Goal: Find specific page/section: Find specific page/section

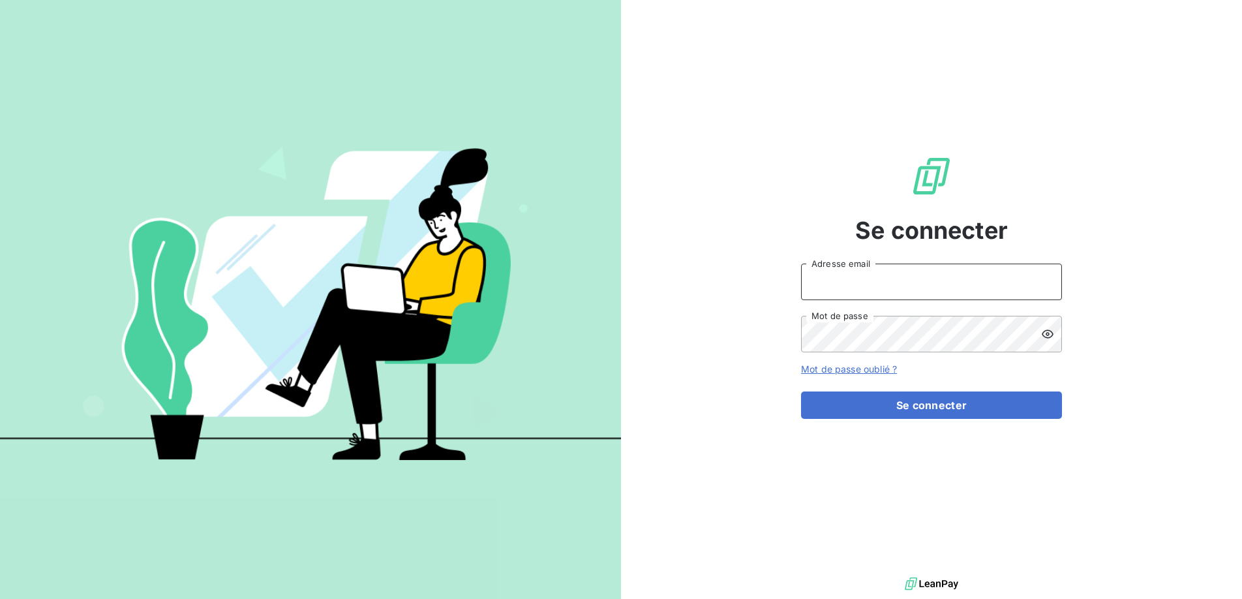
click at [826, 274] on input "Adresse email" at bounding box center [931, 282] width 261 height 37
type input "contact.la@silog-location.fr"
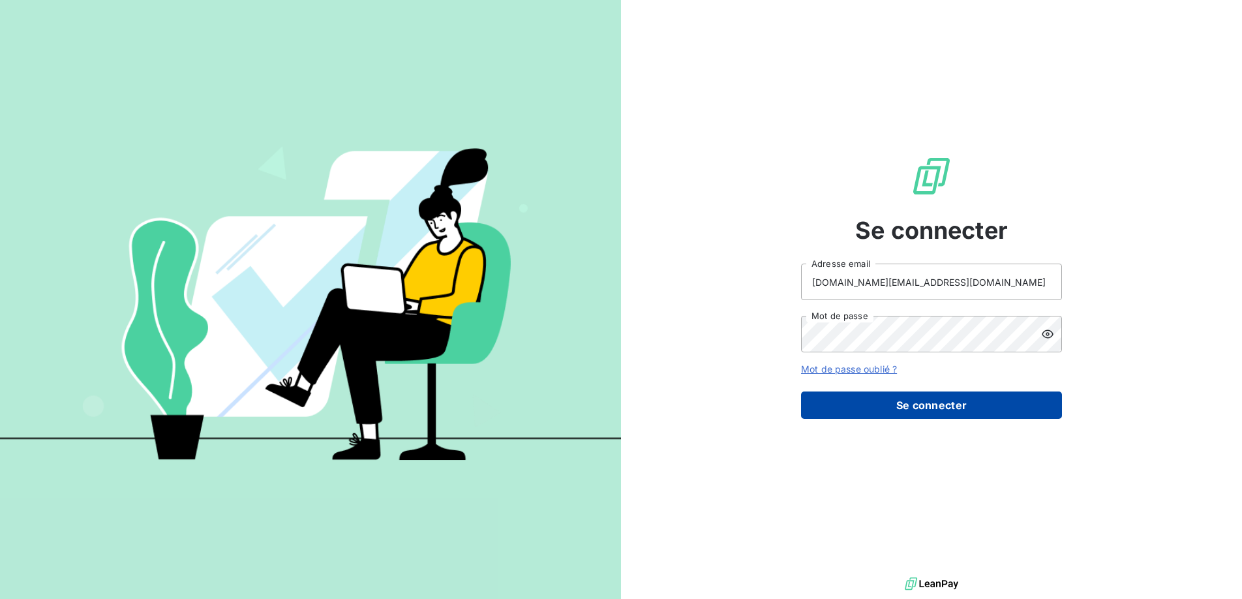
click at [940, 408] on button "Se connecter" at bounding box center [931, 405] width 261 height 27
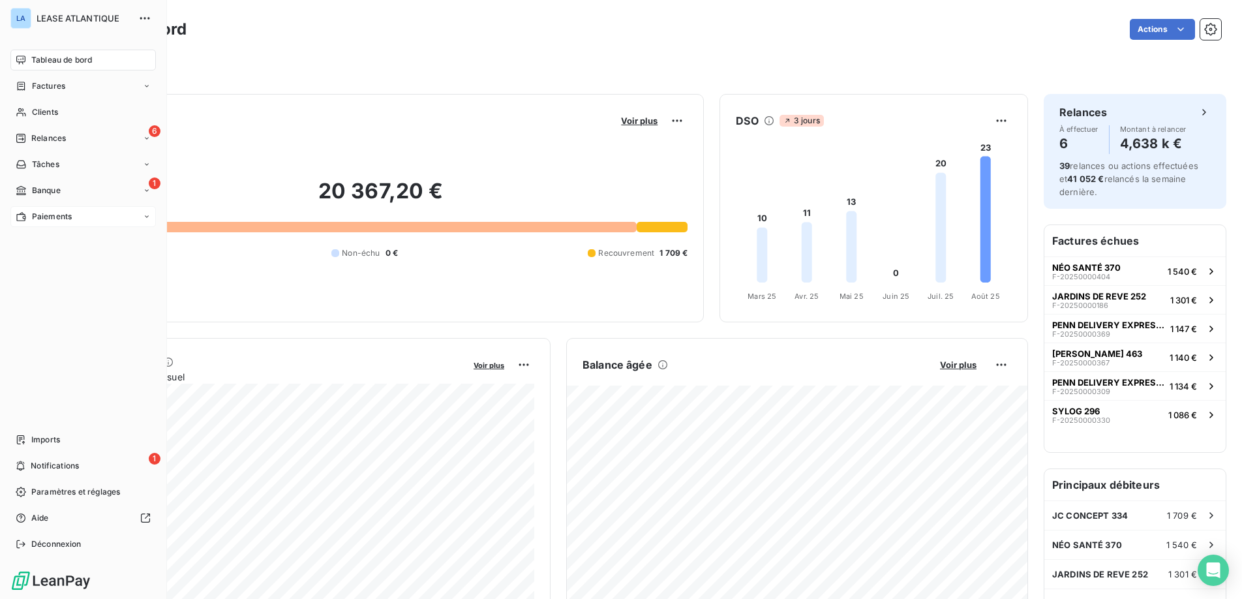
click at [50, 212] on span "Paiements" at bounding box center [52, 217] width 40 height 12
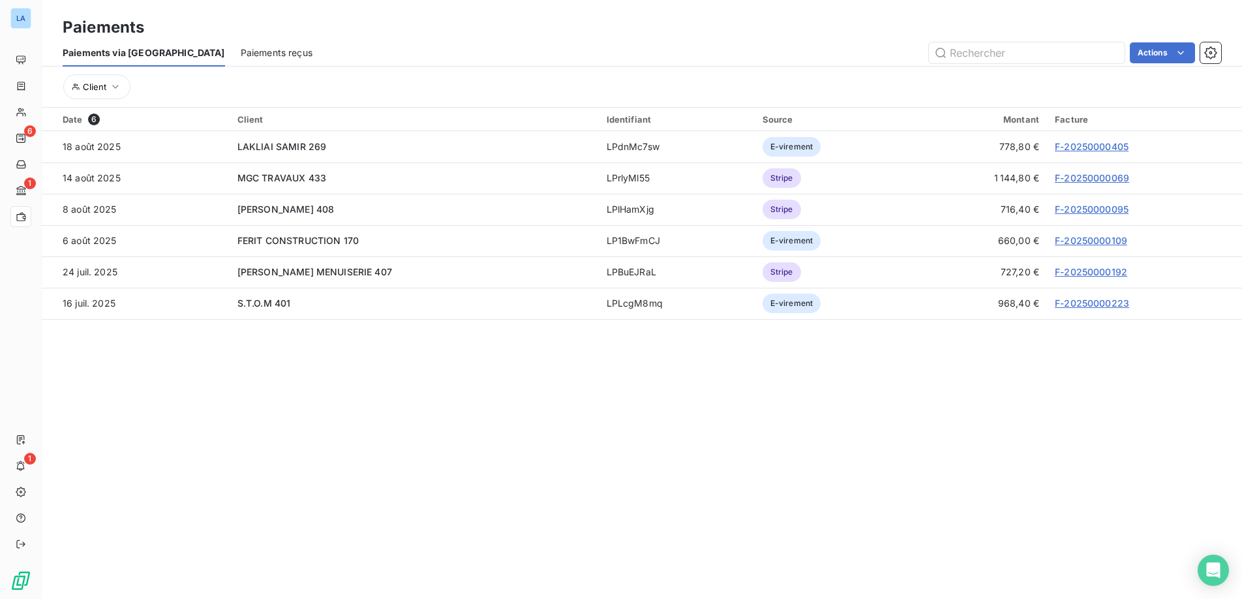
click at [241, 52] on span "Paiements reçus" at bounding box center [277, 52] width 72 height 13
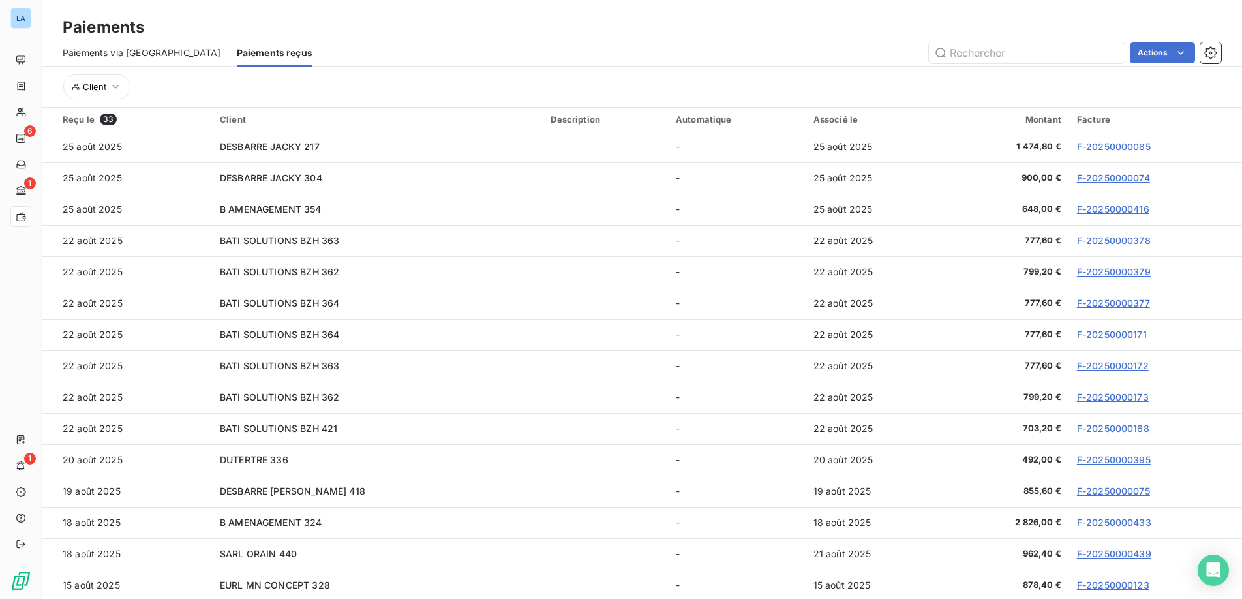
click at [136, 50] on span "Paiements via [GEOGRAPHIC_DATA]" at bounding box center [142, 52] width 159 height 13
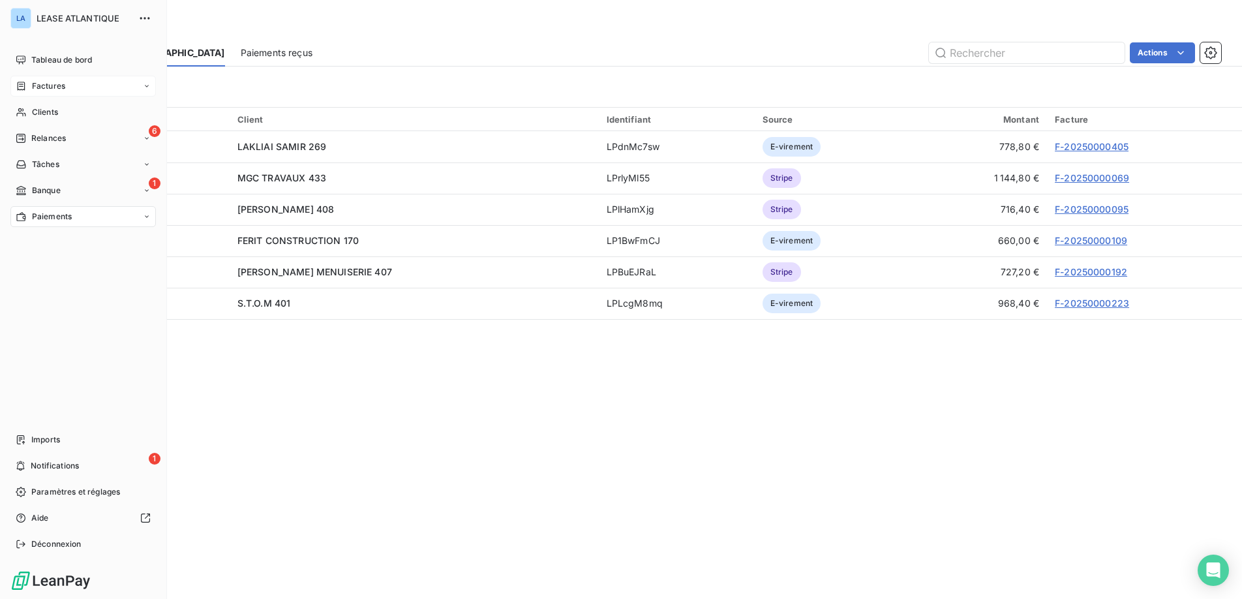
click at [54, 84] on span "Factures" at bounding box center [48, 86] width 33 height 12
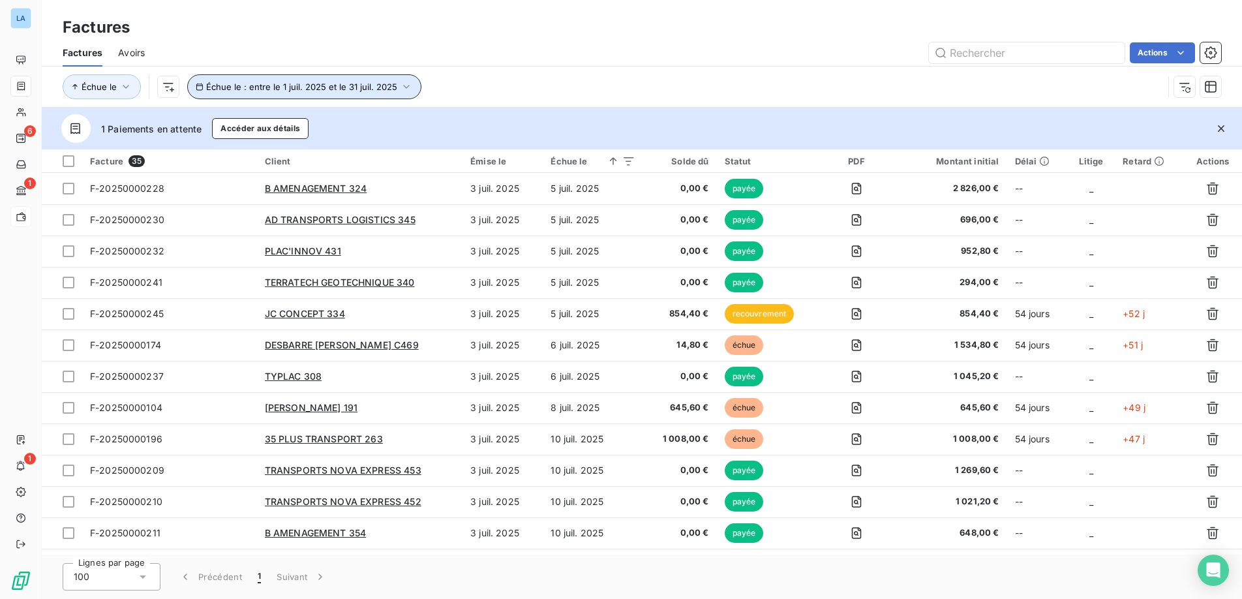
click at [401, 91] on icon "button" at bounding box center [406, 86] width 13 height 13
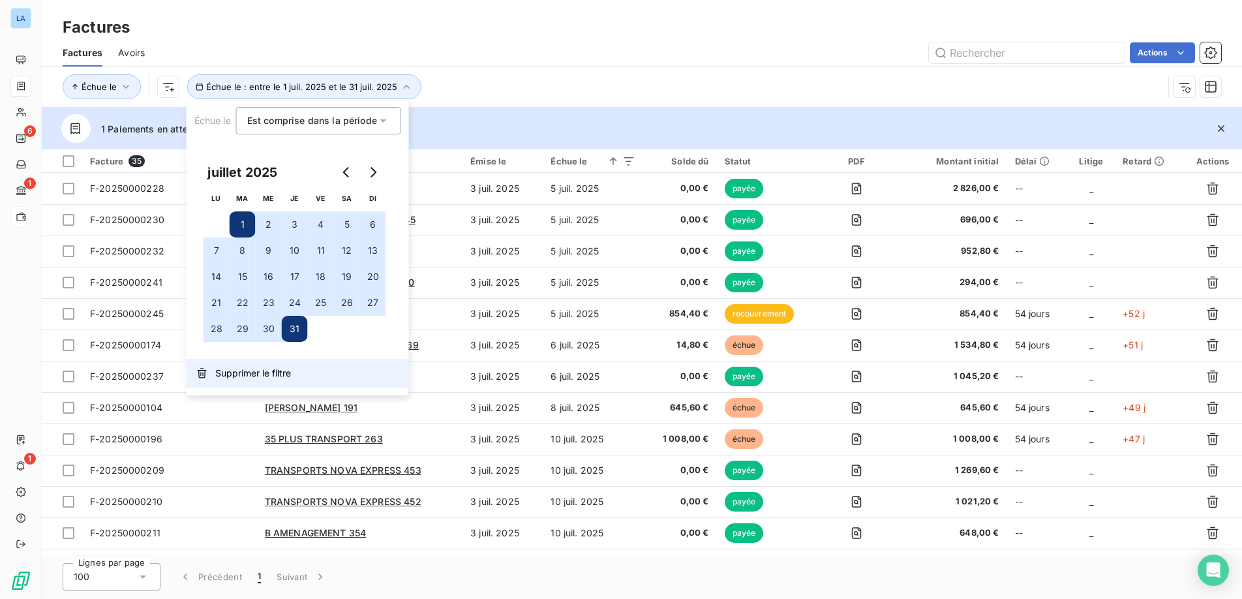
click at [262, 376] on span "Supprimer le filtre" at bounding box center [253, 373] width 76 height 13
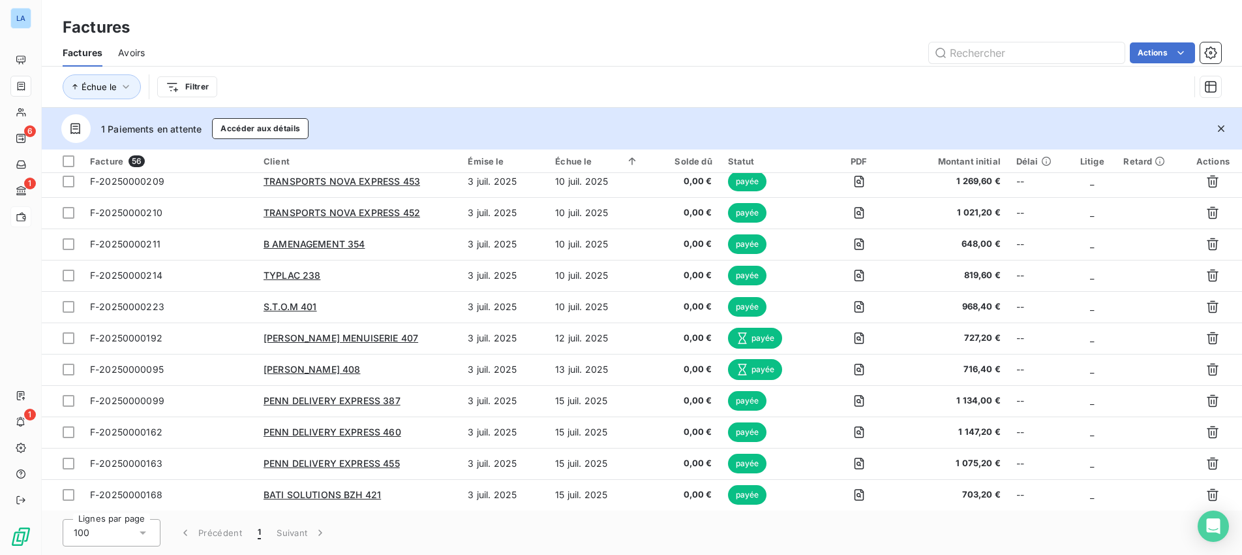
scroll to position [1315, 0]
